Goal: Information Seeking & Learning: Understand process/instructions

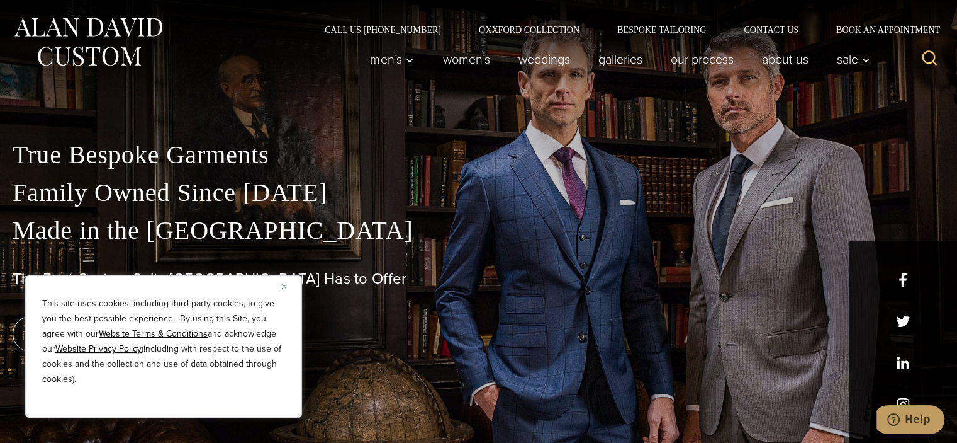
click at [284, 287] on img "Close" at bounding box center [284, 286] width 6 height 6
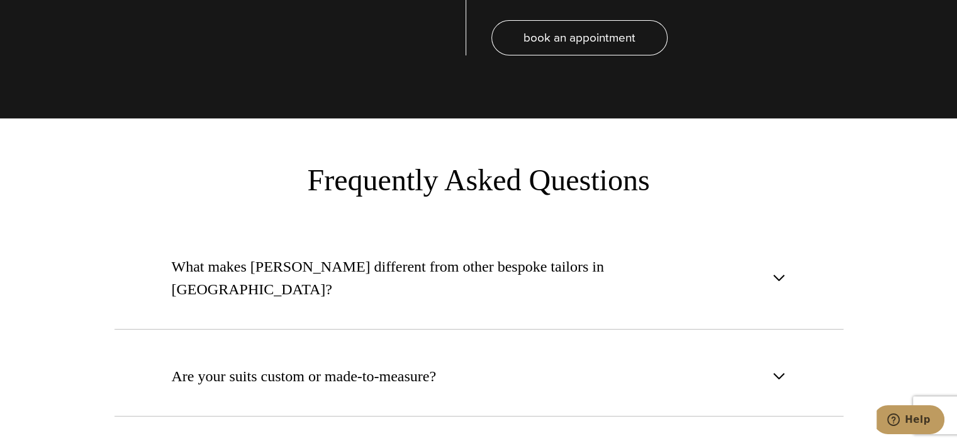
scroll to position [4679, 0]
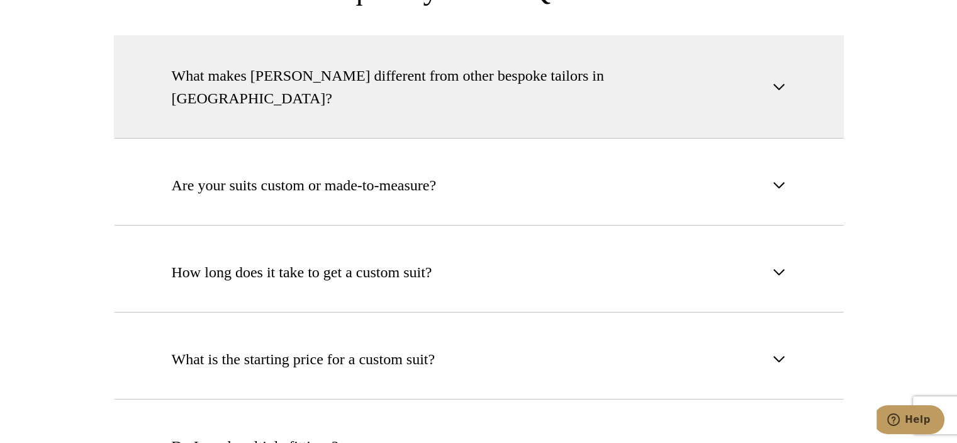
click at [774, 66] on button "What makes Alan David different from other bespoke tailors in NYC?" at bounding box center [479, 86] width 730 height 103
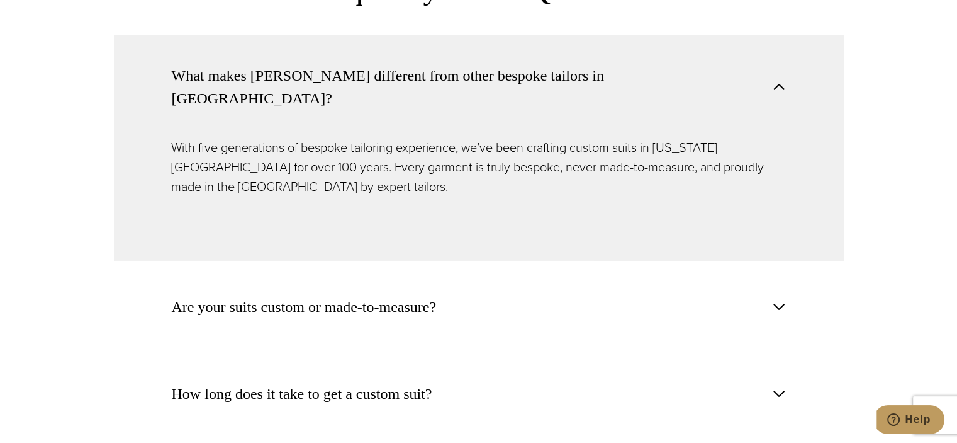
click at [774, 66] on button "What makes Alan David different from other bespoke tailors in NYC?" at bounding box center [479, 86] width 730 height 103
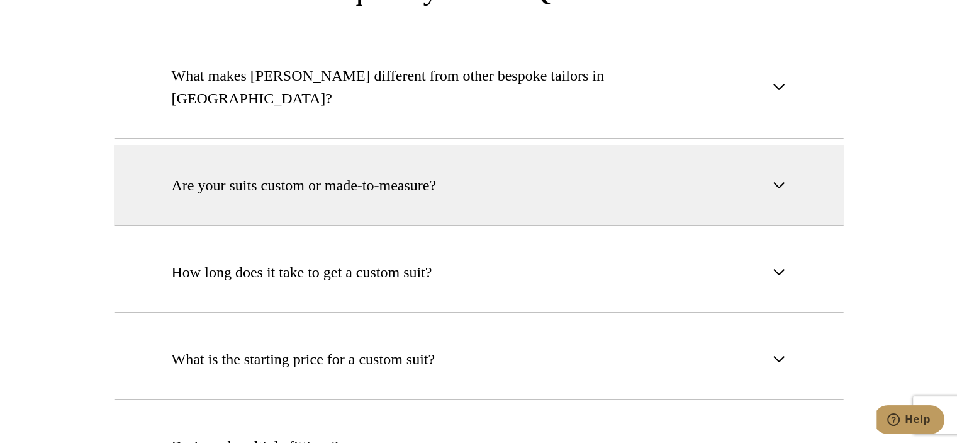
click at [773, 145] on button "Are your suits custom or made-to-measure?" at bounding box center [479, 185] width 730 height 81
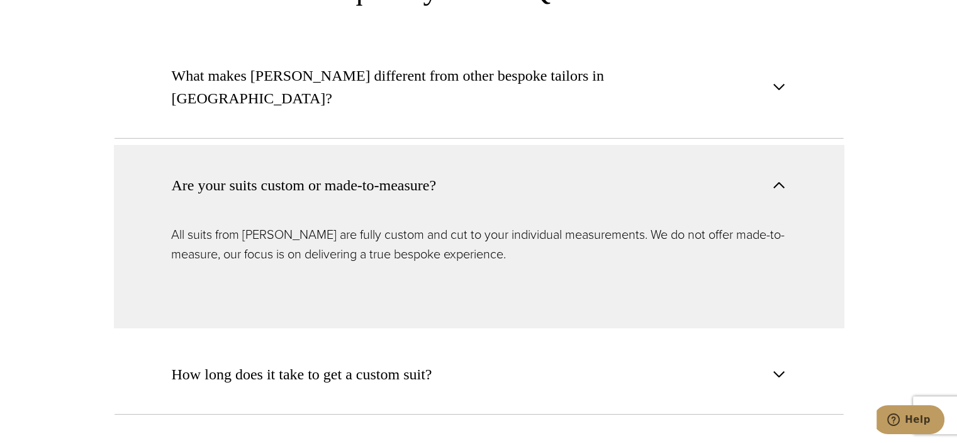
click at [775, 145] on button "Are your suits custom or made-to-measure?" at bounding box center [479, 185] width 730 height 80
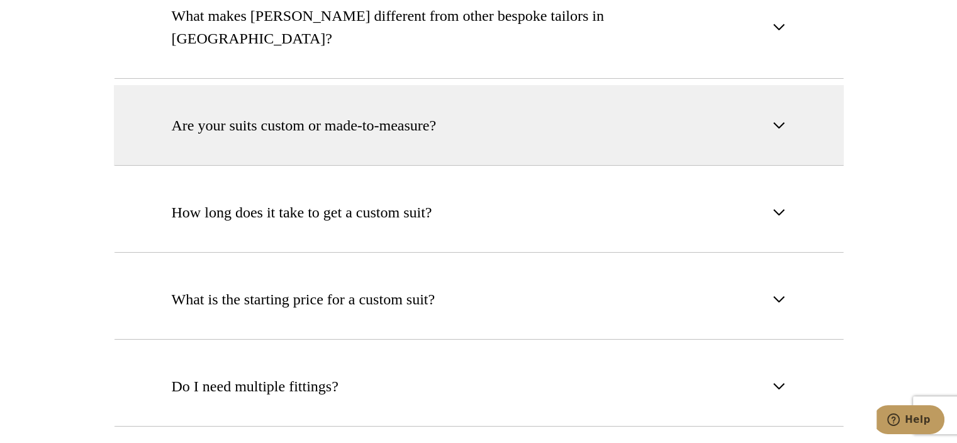
scroll to position [4762, 0]
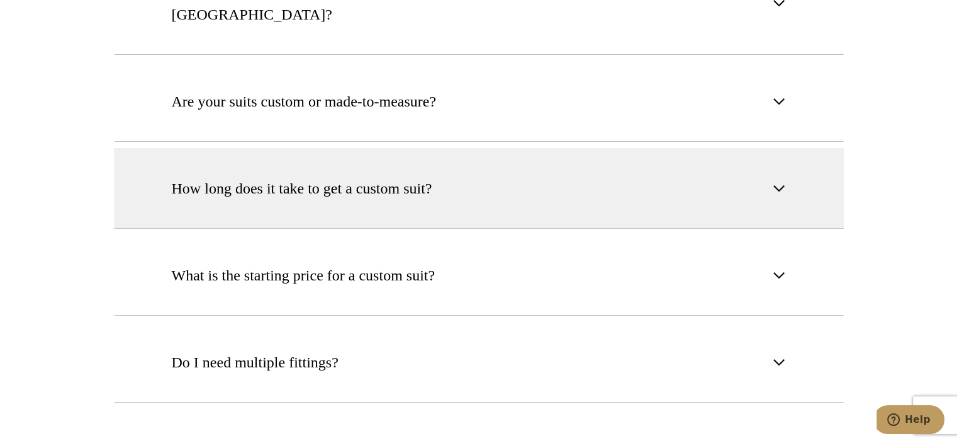
click at [790, 148] on button "How long does it take to get a custom suit?" at bounding box center [479, 188] width 730 height 81
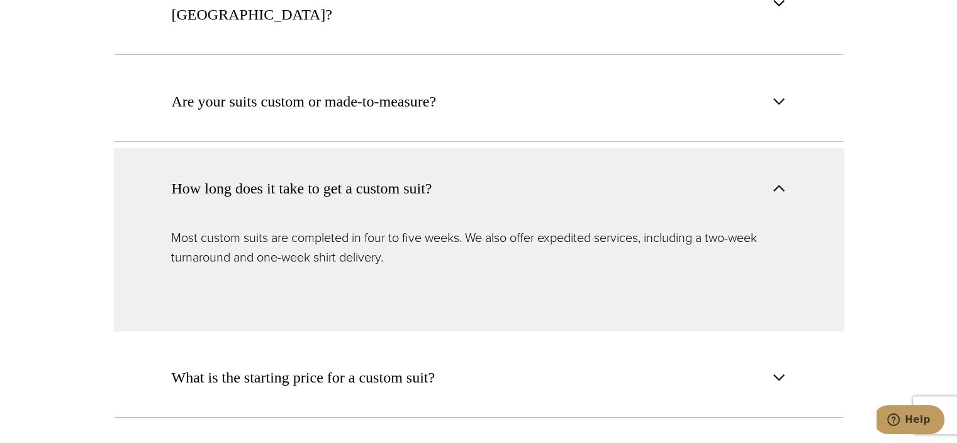
click at [790, 148] on button "How long does it take to get a custom suit?" at bounding box center [479, 188] width 730 height 80
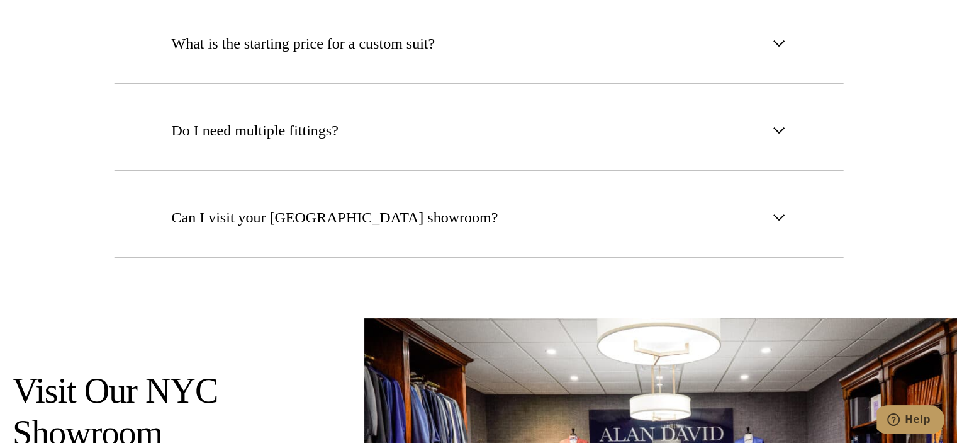
scroll to position [5014, 0]
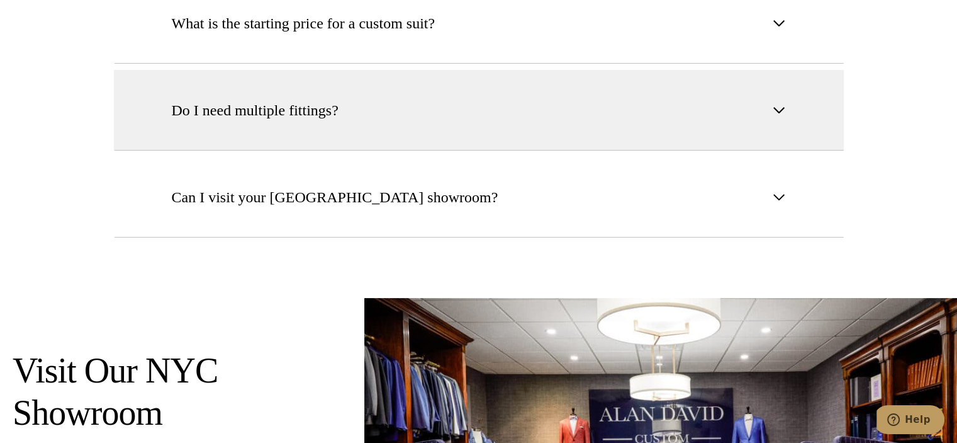
click at [787, 70] on button "Do I need multiple fittings?" at bounding box center [479, 110] width 730 height 81
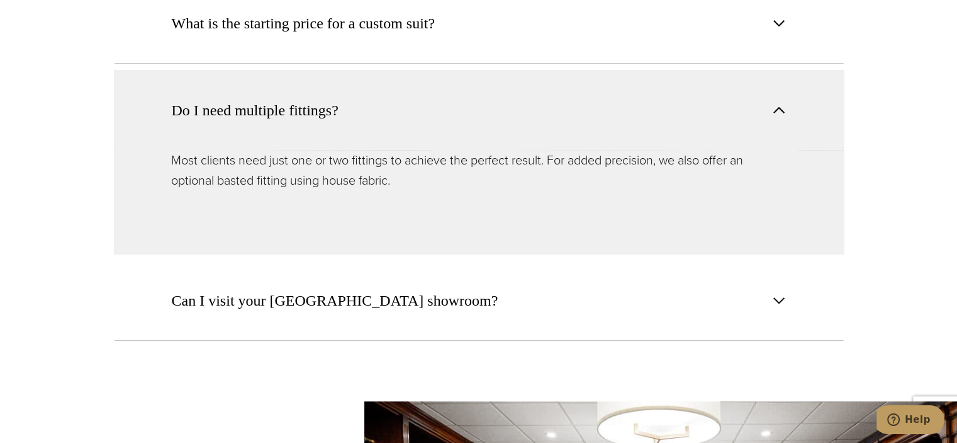
click at [787, 72] on button "Do I need multiple fittings?" at bounding box center [479, 110] width 730 height 80
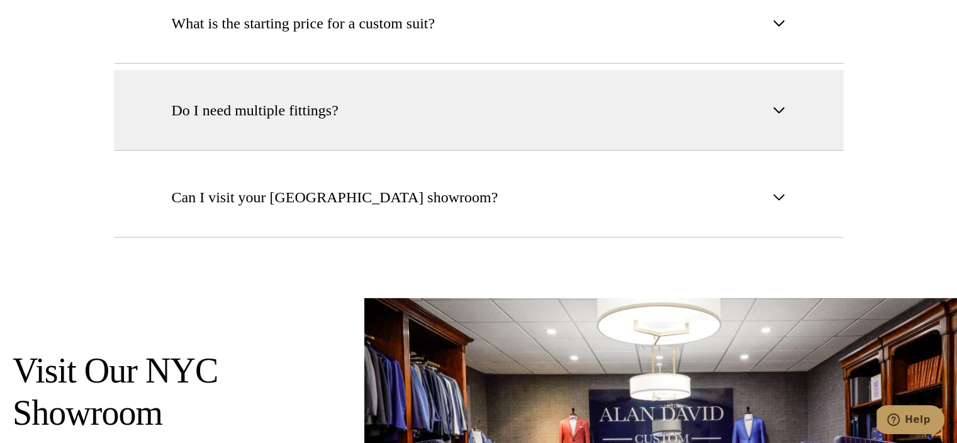
click at [787, 72] on button "Do I need multiple fittings?" at bounding box center [479, 110] width 730 height 81
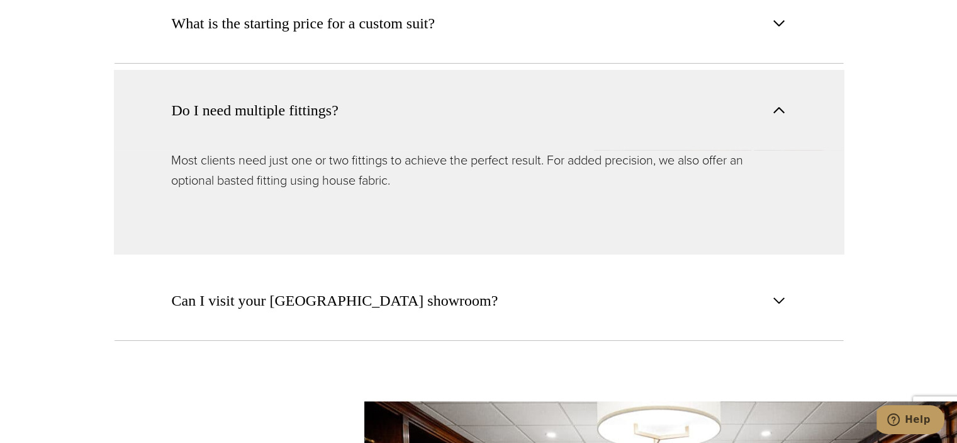
click at [787, 72] on button "Do I need multiple fittings?" at bounding box center [479, 110] width 730 height 80
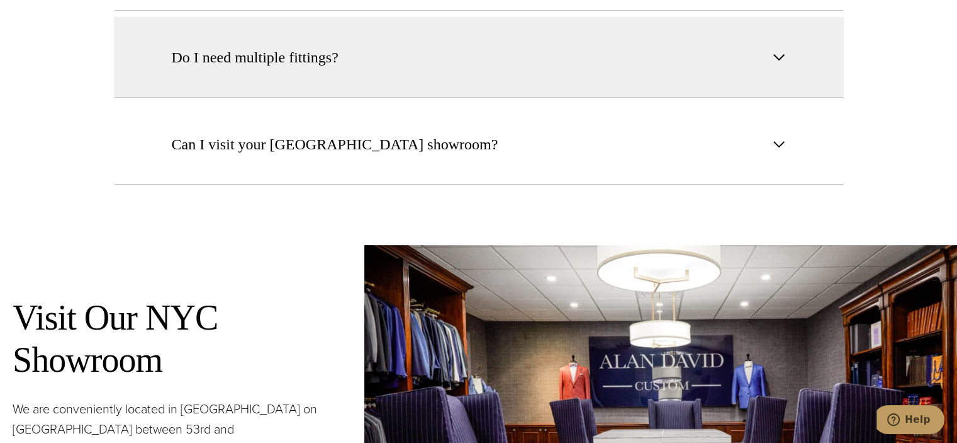
scroll to position [5099, 0]
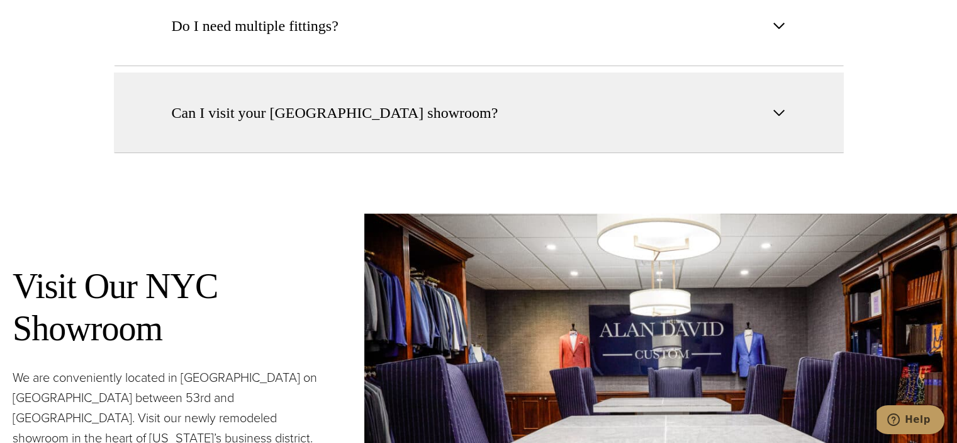
click at [781, 82] on button "Can I visit your NYC showroom?" at bounding box center [479, 112] width 730 height 81
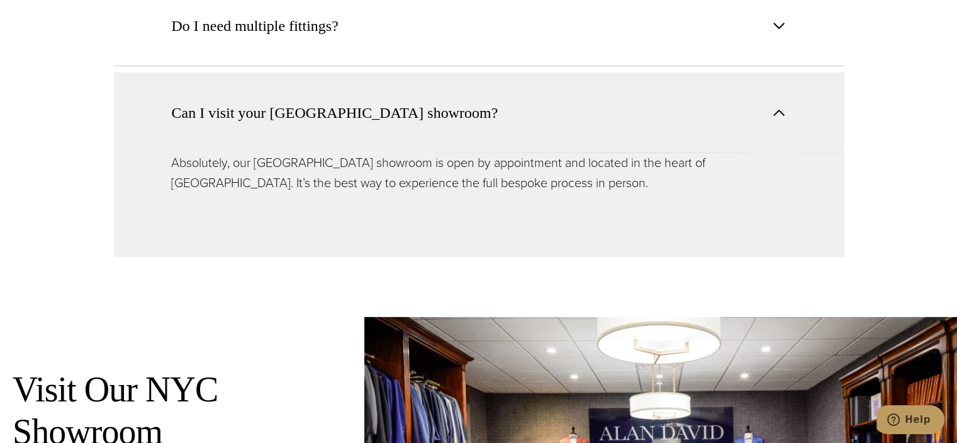
click at [781, 82] on button "Can I visit your NYC showroom?" at bounding box center [479, 112] width 730 height 80
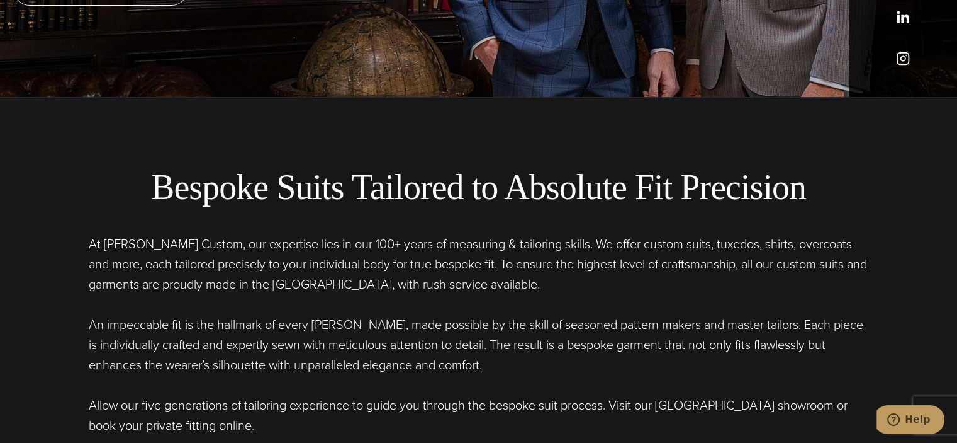
scroll to position [0, 0]
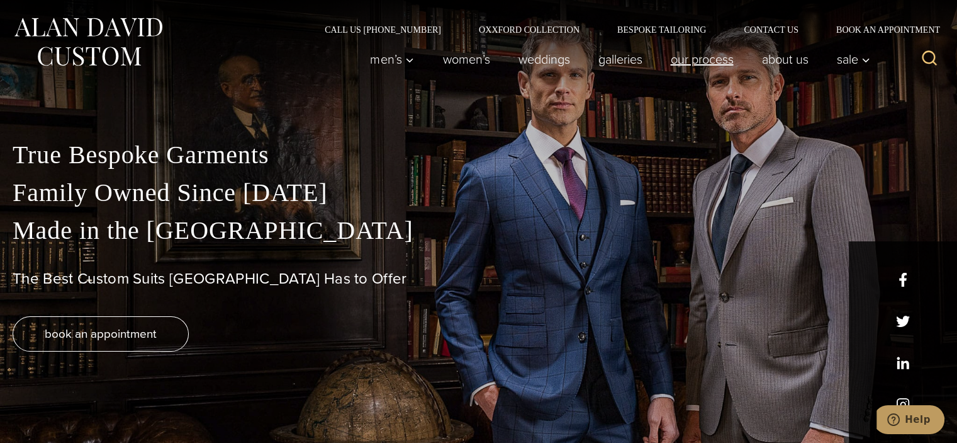
click at [710, 62] on link "Our Process" at bounding box center [702, 59] width 91 height 25
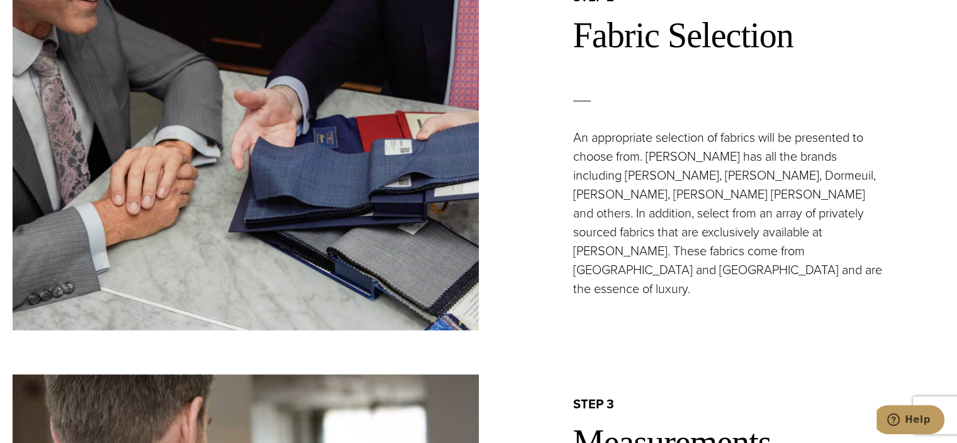
scroll to position [1193, 0]
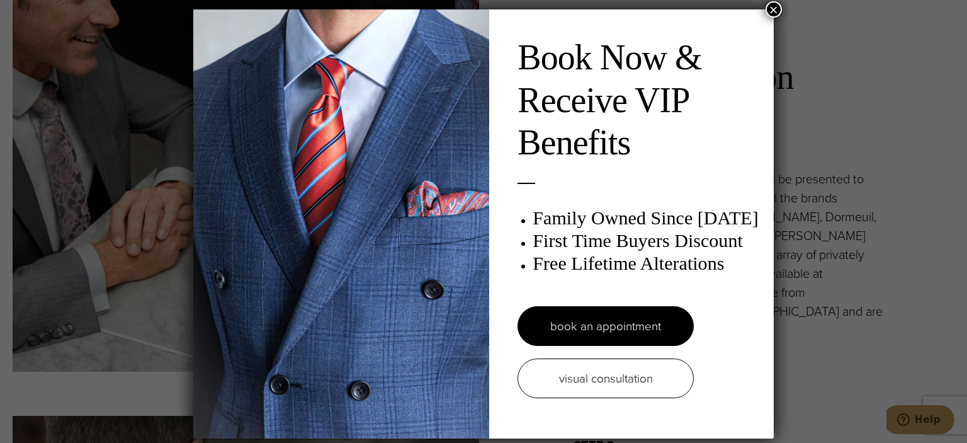
click at [770, 12] on button "×" at bounding box center [773, 9] width 16 height 16
